Goal: Task Accomplishment & Management: Use online tool/utility

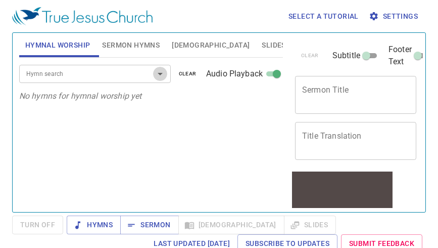
click at [159, 76] on icon "Open" at bounding box center [160, 74] width 12 height 12
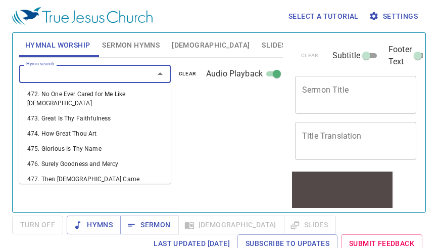
scroll to position [8049, 0]
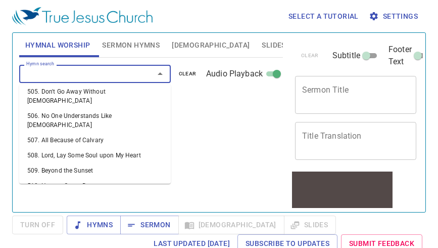
click at [37, 73] on input "Hymn search" at bounding box center [80, 74] width 116 height 12
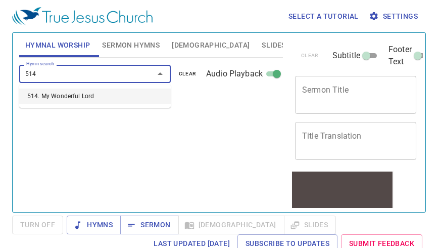
type input "514"
click at [402, 16] on span "Settings" at bounding box center [394, 16] width 47 height 13
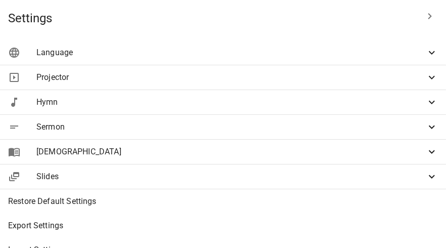
click at [211, 57] on span "Language" at bounding box center [230, 52] width 389 height 12
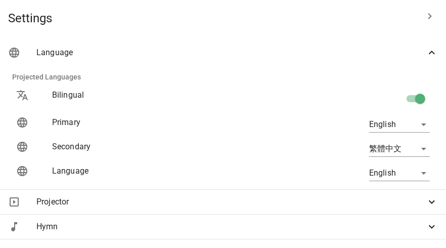
click at [390, 149] on body "Select a tutorial Settings Hymnal Worship Sermon Hymns [DEMOGRAPHIC_DATA] Slide…" at bounding box center [223, 124] width 446 height 248
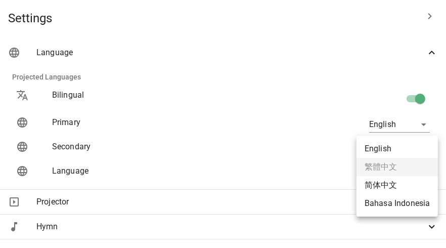
click at [391, 168] on ul "English 繁體中文 简体中文 Bahasa Indonesia" at bounding box center [396, 175] width 81 height 81
click at [408, 167] on ul "English 繁體中文 简体中文 Bahasa Indonesia" at bounding box center [396, 175] width 81 height 81
click at [403, 169] on ul "English 繁體中文 简体中文 Bahasa Indonesia" at bounding box center [396, 175] width 81 height 81
click at [218, 58] on div at bounding box center [223, 124] width 446 height 248
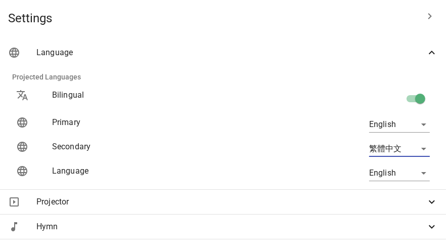
click at [104, 182] on div at bounding box center [223, 124] width 446 height 248
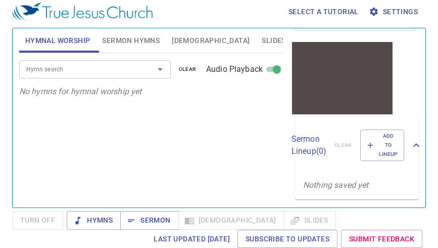
scroll to position [137, 0]
click at [99, 218] on span "Hymns" at bounding box center [94, 220] width 38 height 13
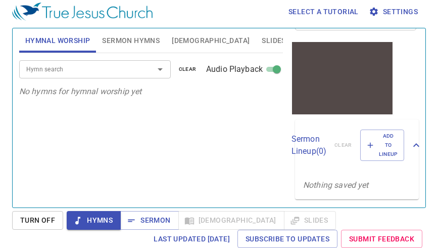
click at [64, 66] on input "Hymn search" at bounding box center [80, 69] width 116 height 12
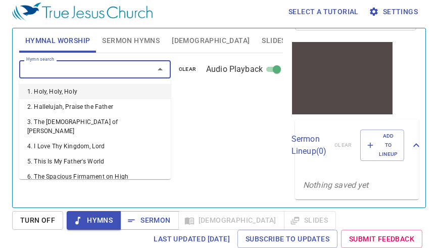
click at [164, 72] on icon "Close" at bounding box center [160, 69] width 12 height 12
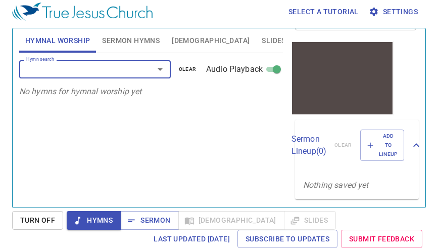
click at [159, 68] on icon "Open" at bounding box center [160, 69] width 12 height 12
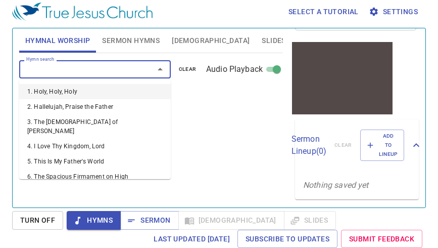
scroll to position [0, 0]
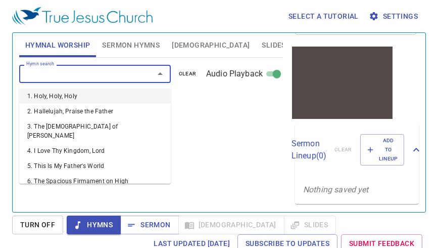
click at [342, 14] on span "Select a tutorial" at bounding box center [323, 16] width 70 height 13
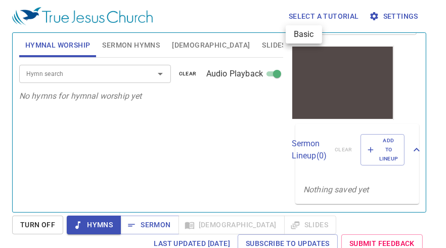
click at [308, 38] on li "Basic" at bounding box center [303, 34] width 36 height 18
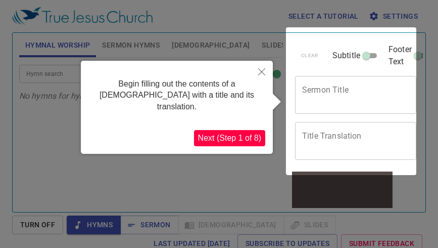
click at [258, 73] on icon "Close" at bounding box center [261, 71] width 7 height 7
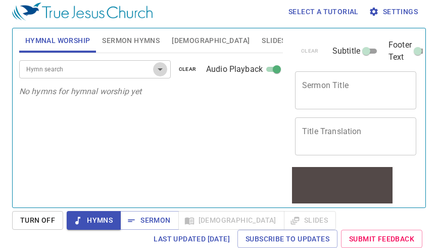
click at [166, 70] on button "Open" at bounding box center [160, 69] width 14 height 14
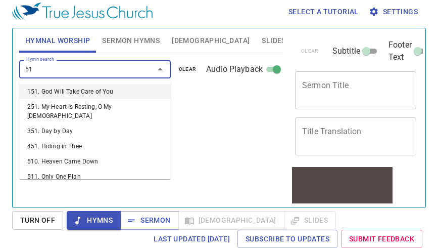
type input "514"
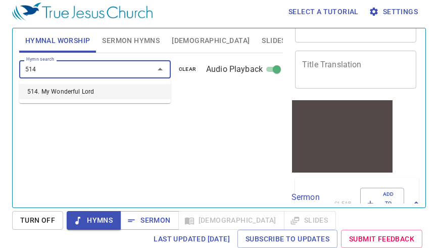
scroll to position [57, 0]
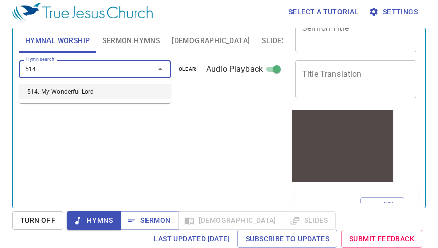
click at [159, 73] on icon "Close" at bounding box center [160, 69] width 12 height 12
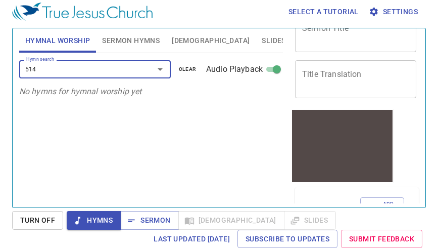
click at [157, 69] on icon "Open" at bounding box center [160, 69] width 12 height 12
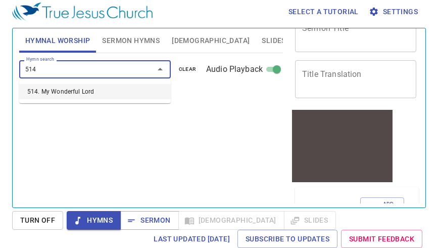
click at [89, 95] on li "514. My Wonderful Lord" at bounding box center [95, 91] width 152 height 15
select select "1"
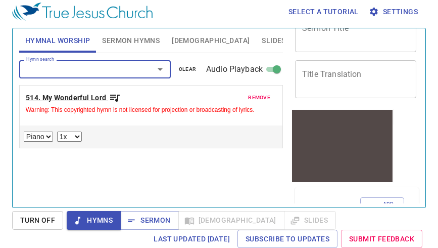
click at [90, 93] on b "514. My Wonderful Lord" at bounding box center [66, 97] width 81 height 13
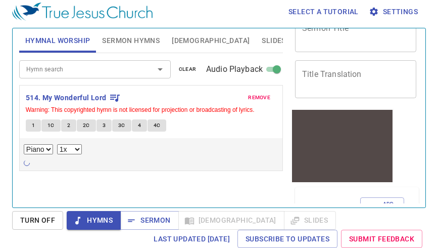
click at [31, 130] on button "1" at bounding box center [33, 125] width 15 height 12
click at [74, 145] on select "0.6x 0.7x 0.8x 0.9x 1x 1.1x 1.2x 1.3x 1.4x 1.5x 1.7x 2x" at bounding box center [69, 149] width 25 height 10
click at [42, 146] on select "Piano" at bounding box center [38, 149] width 29 height 10
click at [24, 144] on select "Piano" at bounding box center [38, 149] width 29 height 10
click at [33, 151] on select "Piano" at bounding box center [38, 149] width 29 height 10
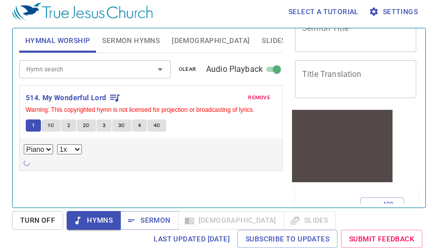
click at [32, 126] on span "1" at bounding box center [33, 125] width 3 height 9
click at [31, 125] on button "1" at bounding box center [33, 125] width 15 height 12
click at [94, 96] on b "514. My Wonderful Lord" at bounding box center [66, 97] width 81 height 13
click at [96, 96] on b "514. My Wonderful Lord" at bounding box center [66, 97] width 81 height 13
click at [117, 99] on icon "button" at bounding box center [115, 97] width 10 height 7
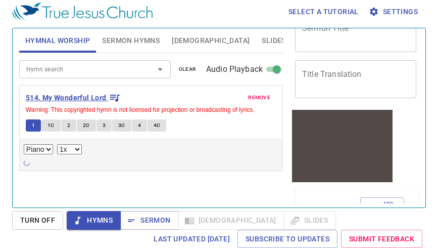
click at [116, 96] on icon "button" at bounding box center [115, 97] width 12 height 12
click at [115, 97] on icon "button" at bounding box center [115, 97] width 10 height 7
click at [114, 98] on icon "button" at bounding box center [115, 97] width 12 height 12
click at [246, 68] on span "Audio Playback" at bounding box center [234, 69] width 57 height 12
click at [259, 68] on input "Audio Playback" at bounding box center [277, 71] width 36 height 12
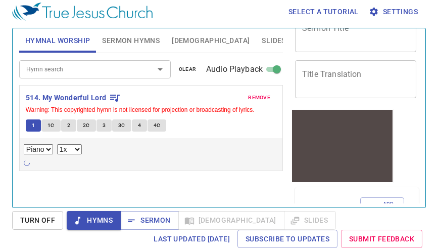
scroll to position [2, 0]
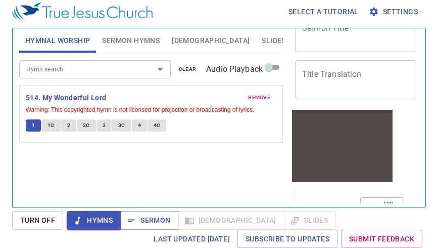
click at [272, 64] on input "Audio Playback" at bounding box center [269, 69] width 36 height 12
checkbox input "true"
select select "1"
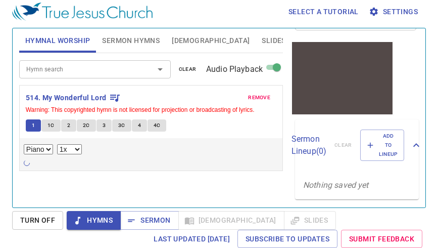
scroll to position [137, 0]
click at [0, 0] on span "Add to Lineup" at bounding box center [0, 0] width 0 height 0
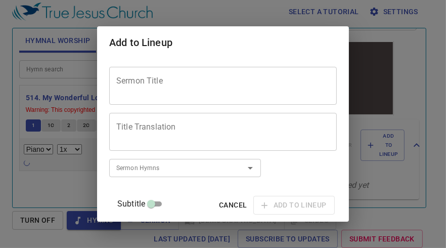
click at [421, 42] on div "Add to Lineup Sermon Title Sermon Title Title Translation Title Translation Sub…" at bounding box center [223, 124] width 446 height 248
click at [420, 38] on div "Add to Lineup Sermon Title Sermon Title Title Translation Title Translation Sub…" at bounding box center [223, 124] width 446 height 248
click at [416, 37] on div "Add to Lineup Sermon Title Sermon Title Title Translation Title Translation Sub…" at bounding box center [223, 124] width 446 height 248
click at [327, 45] on div "Add to Lineup" at bounding box center [223, 42] width 252 height 32
click at [221, 202] on span "Cancel" at bounding box center [233, 205] width 28 height 13
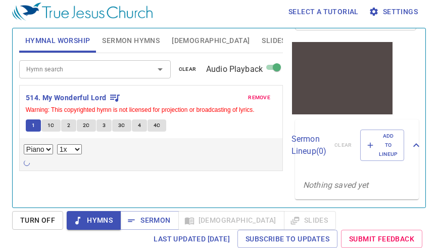
click at [334, 83] on div at bounding box center [342, 71] width 101 height 47
click at [132, 39] on span "Sermon Hymns" at bounding box center [131, 40] width 58 height 13
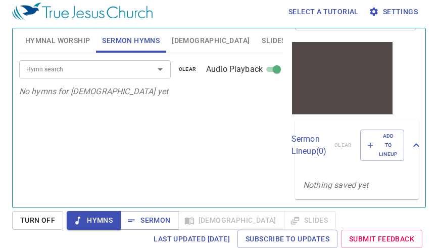
click at [42, 40] on span "Hymnal Worship" at bounding box center [57, 40] width 65 height 13
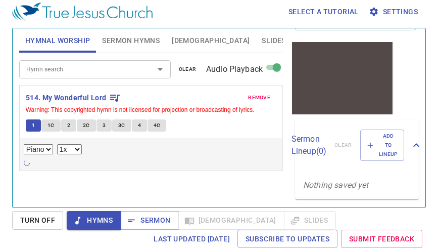
click at [36, 68] on input "Hymn search" at bounding box center [80, 69] width 116 height 12
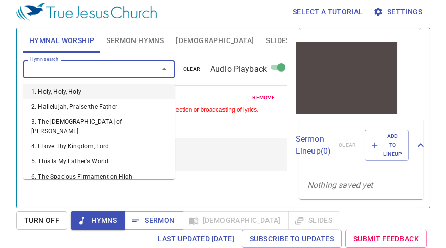
scroll to position [0, 0]
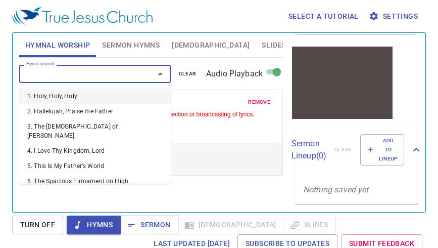
click at [412, 16] on span "Settings" at bounding box center [394, 16] width 47 height 13
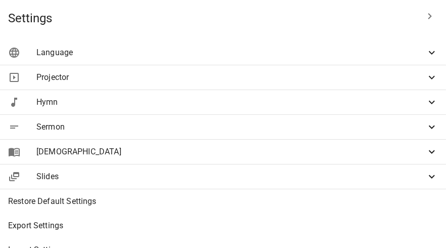
click at [214, 54] on span "Language" at bounding box center [230, 52] width 389 height 12
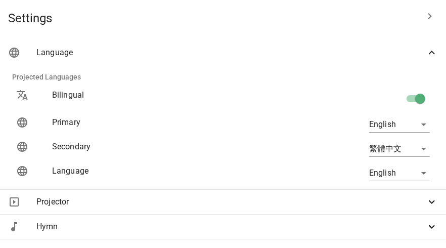
click at [404, 96] on input "checkbox" at bounding box center [420, 100] width 58 height 19
checkbox input "false"
click at [218, 94] on p "Bilingual" at bounding box center [151, 95] width 199 height 12
click at [218, 98] on p "Bilingual" at bounding box center [151, 95] width 199 height 12
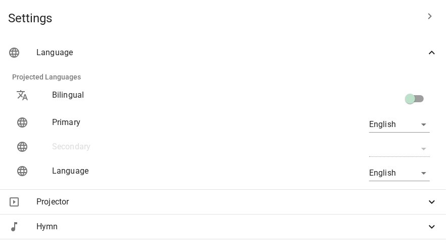
click at [412, 99] on input "checkbox" at bounding box center [410, 100] width 58 height 19
checkbox input "true"
type input "zh"
click at [413, 121] on body "Select a tutorial Settings Hymnal Worship Sermon Hymns [DEMOGRAPHIC_DATA] Slide…" at bounding box center [223, 124] width 446 height 248
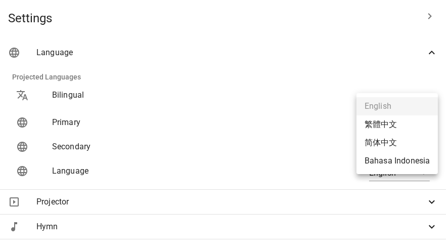
click at [390, 122] on li "繁體中文" at bounding box center [396, 124] width 81 height 18
type input "zh"
type input "en"
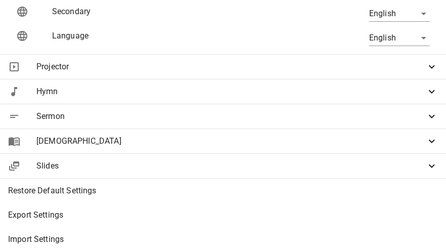
scroll to position [150, 0]
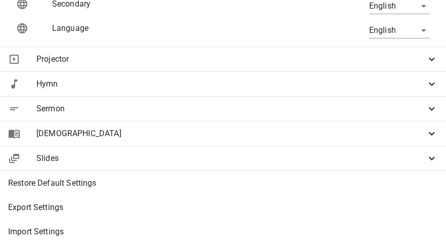
click at [0, 0] on icon at bounding box center [0, 0] width 0 height 0
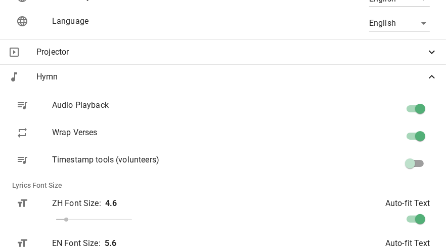
click at [0, 0] on div "ZH Font Size : 4.6" at bounding box center [0, 0] width 0 height 0
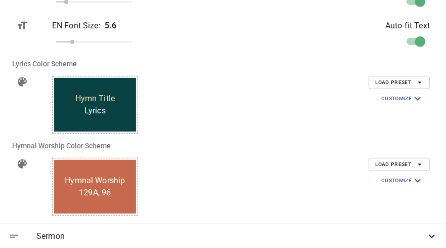
scroll to position [367, 0]
click at [0, 0] on icon "button" at bounding box center [0, 0] width 0 height 0
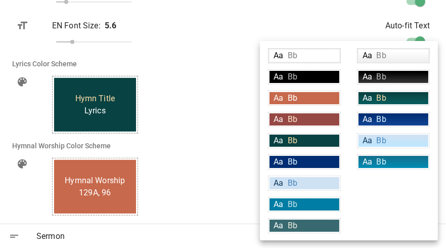
click at [186, 209] on div at bounding box center [223, 124] width 446 height 248
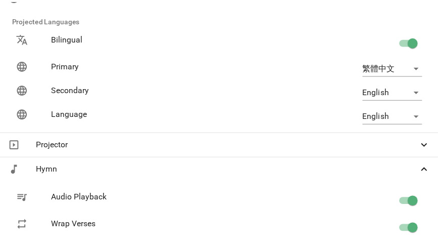
scroll to position [48, 0]
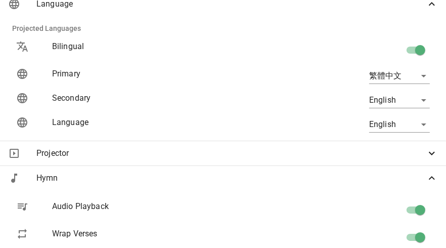
click at [0, 0] on div at bounding box center [0, 0] width 0 height 0
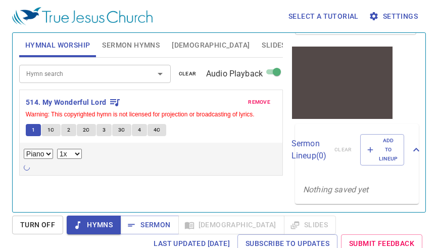
click at [161, 18] on div "Select a tutorial Settings" at bounding box center [217, 16] width 410 height 32
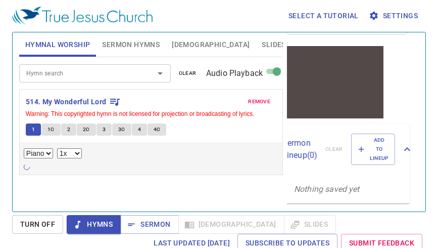
scroll to position [137, 0]
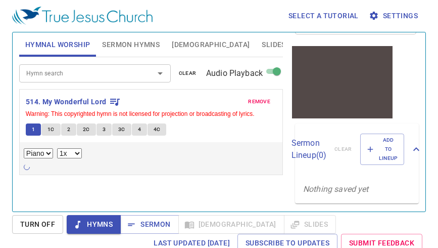
click at [70, 74] on input "Hymn search" at bounding box center [80, 73] width 116 height 12
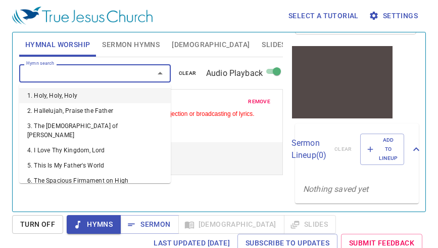
click at [75, 74] on input "Hymn search" at bounding box center [80, 73] width 116 height 12
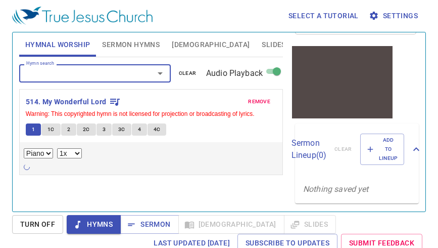
click at [76, 72] on input "Hymn search" at bounding box center [80, 73] width 116 height 12
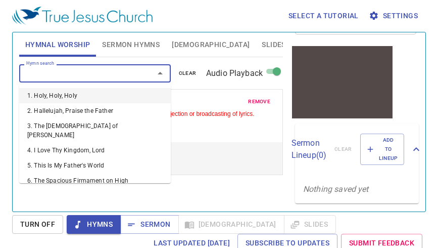
click at [335, 17] on span "Select a tutorial" at bounding box center [323, 16] width 70 height 13
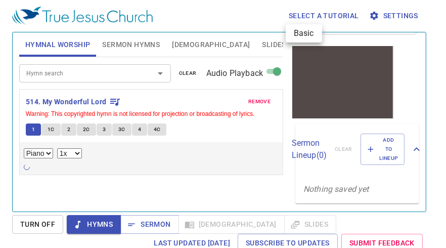
click at [308, 35] on li "Basic" at bounding box center [303, 33] width 36 height 18
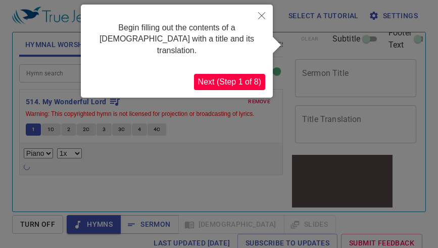
scroll to position [0, 0]
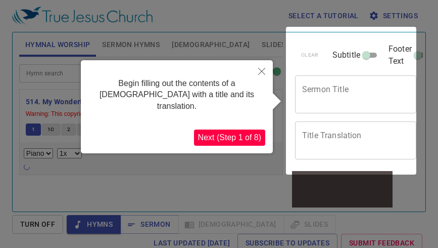
click at [234, 129] on button "Next (Step 1 of 8)" at bounding box center [229, 137] width 71 height 16
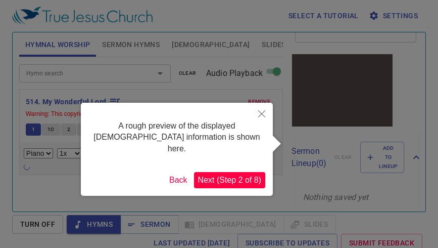
scroll to position [125, 0]
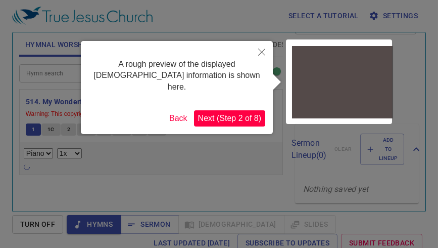
click at [257, 52] on button "Close" at bounding box center [262, 53] width 22 height 24
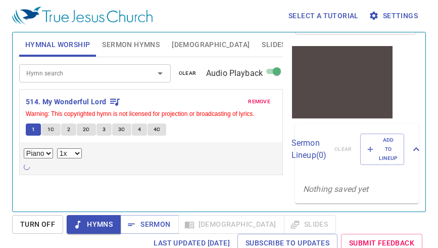
click at [360, 68] on div at bounding box center [342, 76] width 101 height 47
click at [336, 94] on div at bounding box center [342, 76] width 101 height 47
click at [337, 95] on div at bounding box center [342, 76] width 101 height 47
click at [343, 93] on div at bounding box center [342, 76] width 101 height 47
click at [343, 89] on div at bounding box center [342, 76] width 101 height 47
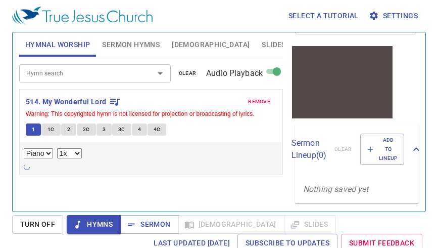
click at [268, 69] on input "Audio Playback" at bounding box center [277, 73] width 36 height 12
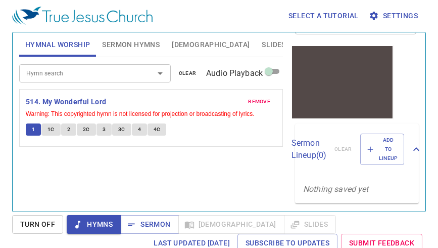
click at [274, 71] on input "Audio Playback" at bounding box center [269, 73] width 36 height 12
checkbox input "true"
select select "1"
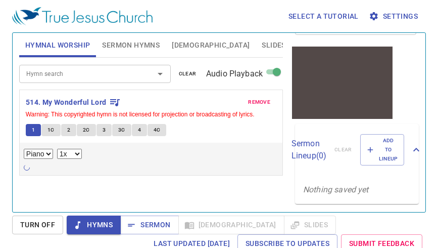
scroll to position [137, 0]
click at [136, 44] on span "Sermon Hymns" at bounding box center [131, 45] width 58 height 13
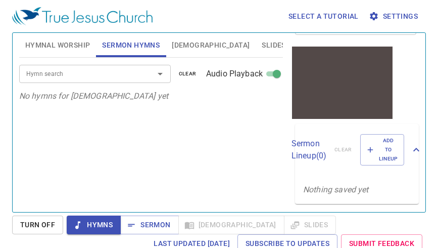
click at [49, 79] on input "Hymn search" at bounding box center [80, 74] width 116 height 12
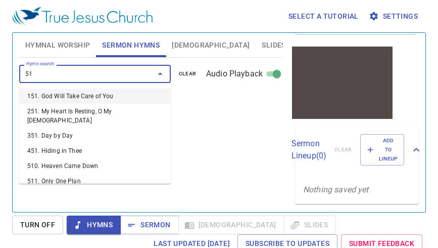
type input "514"
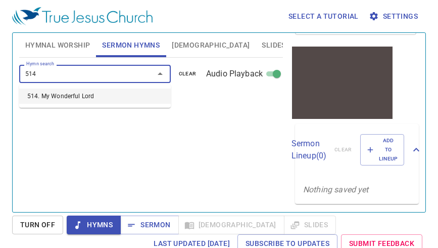
click at [77, 100] on li "514. My Wonderful Lord" at bounding box center [95, 95] width 152 height 15
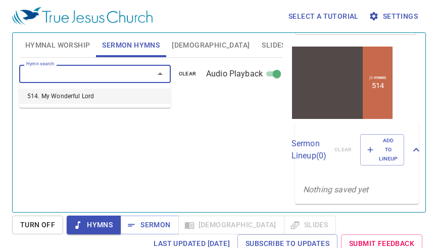
select select "1"
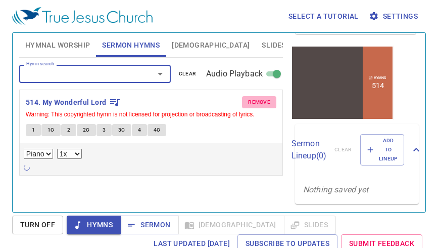
click at [255, 99] on span "remove" at bounding box center [259, 101] width 22 height 9
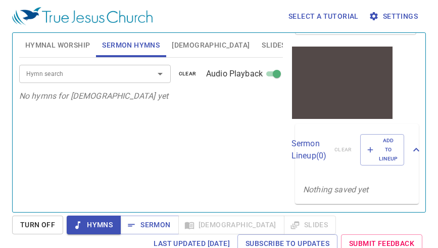
click at [156, 73] on icon "Open" at bounding box center [160, 74] width 12 height 12
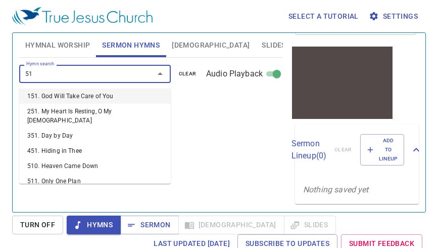
type input "514"
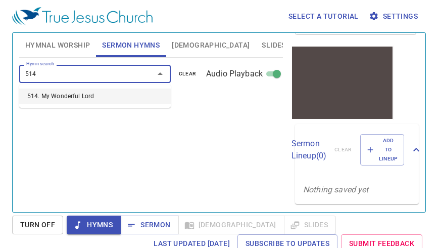
click at [119, 98] on li "514. My Wonderful Lord" at bounding box center [95, 95] width 152 height 15
select select "1"
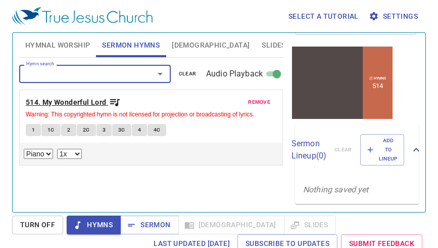
click at [108, 103] on span "514. My Wonderful Lord" at bounding box center [73, 102] width 95 height 13
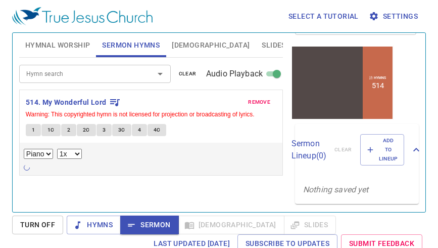
click at [39, 154] on select "Piano" at bounding box center [38, 154] width 29 height 10
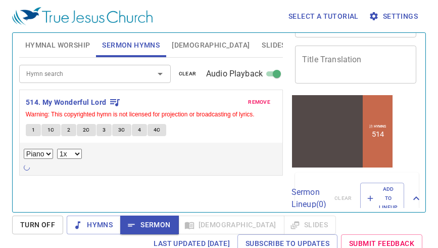
scroll to position [83, 0]
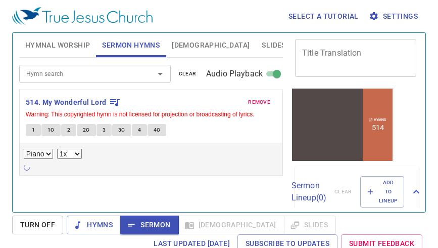
click at [310, 115] on div at bounding box center [327, 118] width 71 height 47
click at [314, 113] on div at bounding box center [327, 118] width 71 height 47
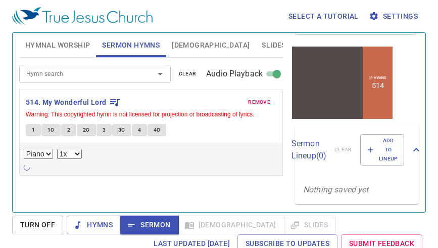
scroll to position [137, 0]
click at [311, 137] on p "Sermon Lineup ( 0 )" at bounding box center [308, 149] width 35 height 24
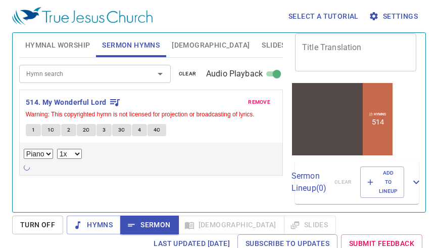
scroll to position [101, 0]
click at [315, 114] on div at bounding box center [327, 112] width 71 height 47
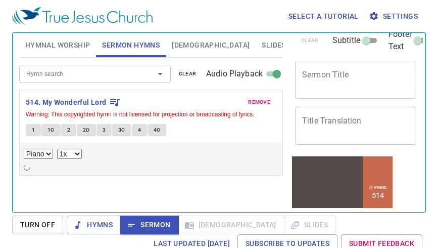
scroll to position [0, 0]
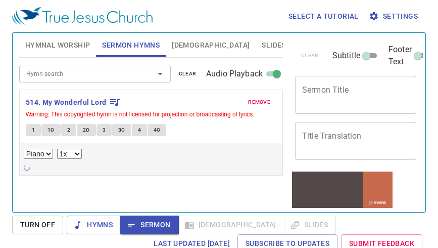
click at [350, 96] on textarea "Sermon Title" at bounding box center [355, 94] width 107 height 19
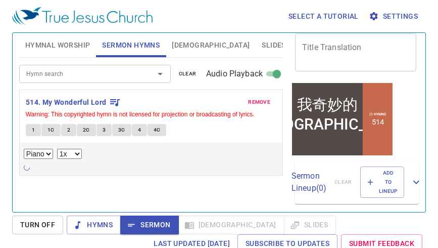
scroll to position [101, 0]
type textarea "我奇妙的[DEMOGRAPHIC_DATA]"
click at [406, 171] on div "clear Subtitle Footer Text Sermon Title 我奇妙的[DEMOGRAPHIC_DATA] x Sermon Title T…" at bounding box center [355, 118] width 136 height 179
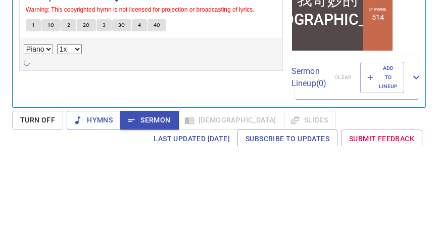
scroll to position [5, 0]
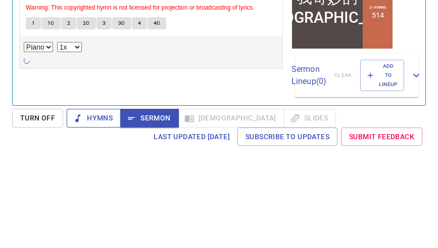
click at [0, 0] on span "Hymns" at bounding box center [0, 0] width 0 height 0
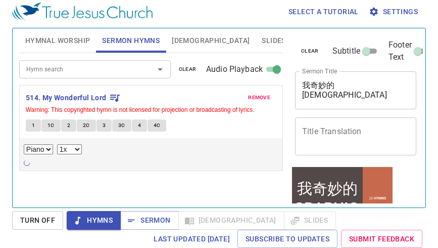
scroll to position [0, 16]
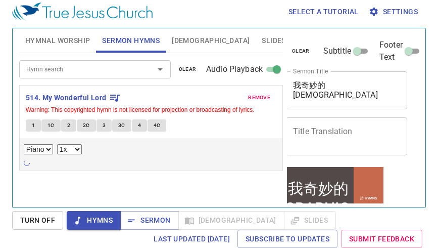
click at [409, 50] on input "Footer Text" at bounding box center [408, 53] width 36 height 12
checkbox input "true"
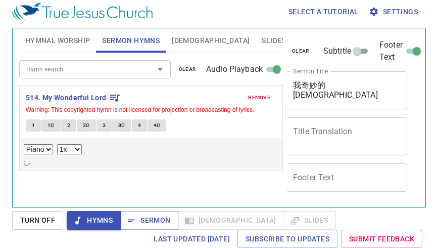
click at [355, 54] on input "Subtitle" at bounding box center [357, 53] width 36 height 12
checkbox input "true"
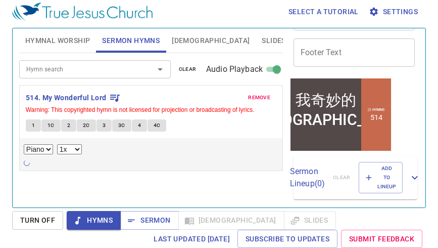
scroll to position [213, 2]
click at [34, 148] on select "Piano" at bounding box center [38, 149] width 29 height 10
click at [37, 145] on select "Piano" at bounding box center [38, 149] width 29 height 10
click at [35, 147] on select "Piano" at bounding box center [38, 149] width 29 height 10
click at [157, 65] on icon "Open" at bounding box center [160, 69] width 12 height 12
